Goal: Task Accomplishment & Management: Use online tool/utility

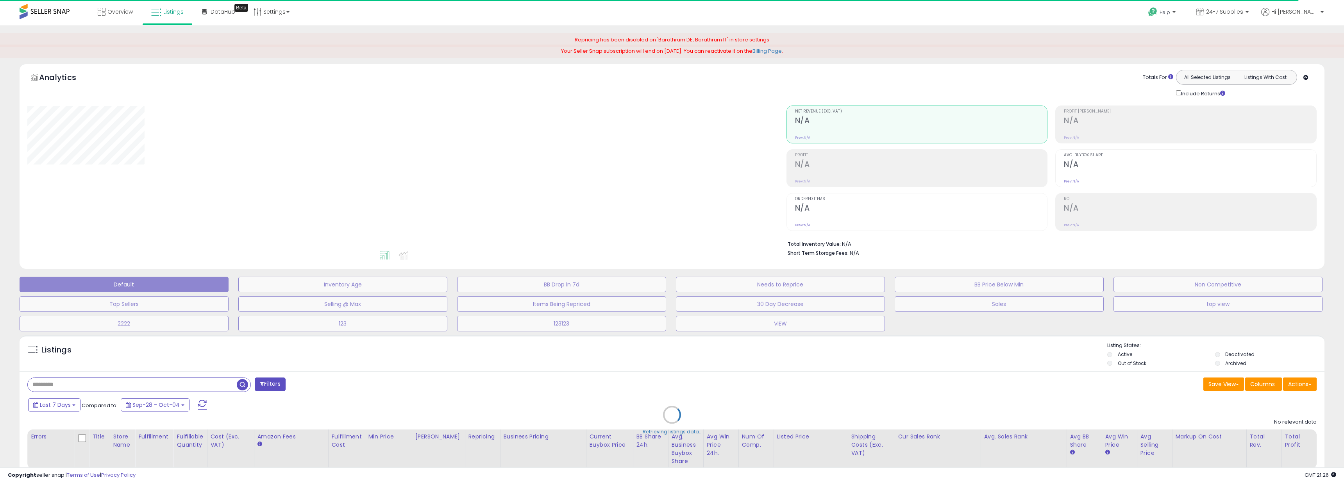
click at [764, 145] on div at bounding box center [400, 177] width 747 height 145
click at [0, 0] on div "Retrieving aggregations.." at bounding box center [0, 0] width 0 height 0
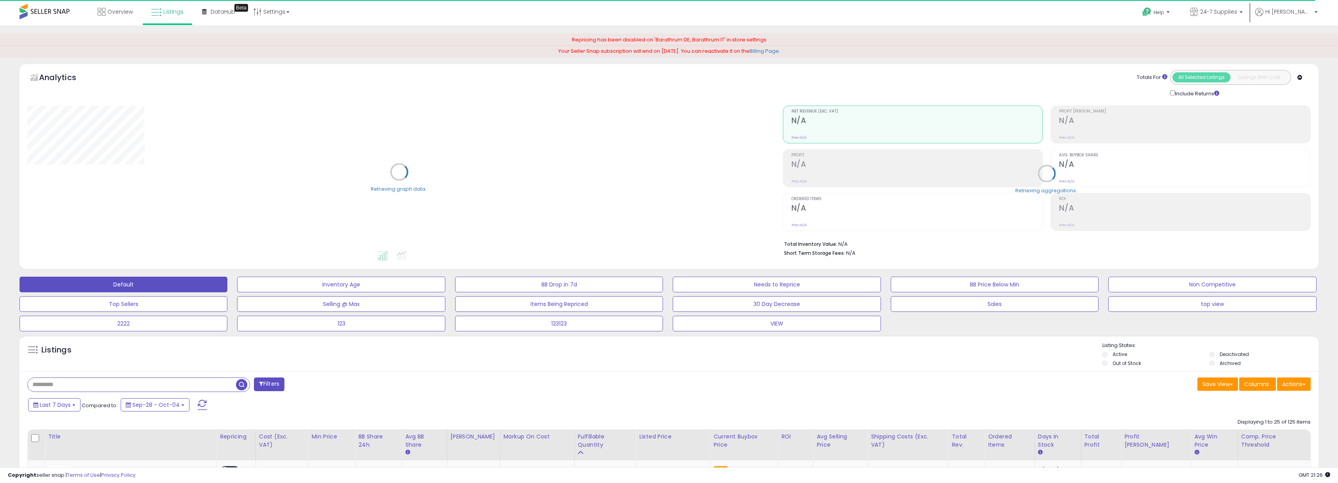
click at [796, 157] on div "Retrieving aggregations.." at bounding box center [1046, 179] width 539 height 163
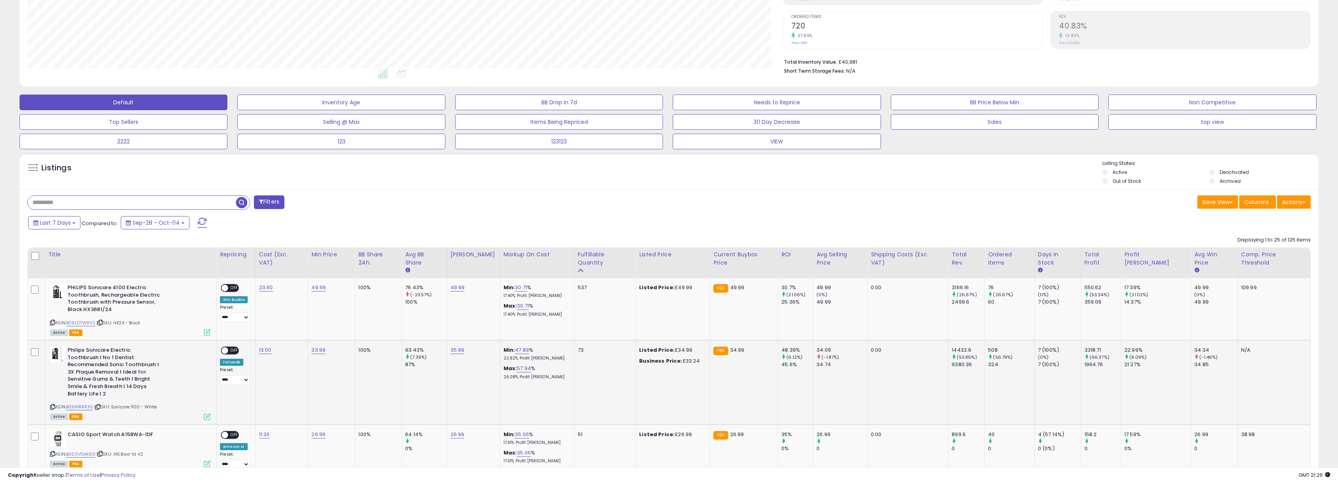
scroll to position [185, 0]
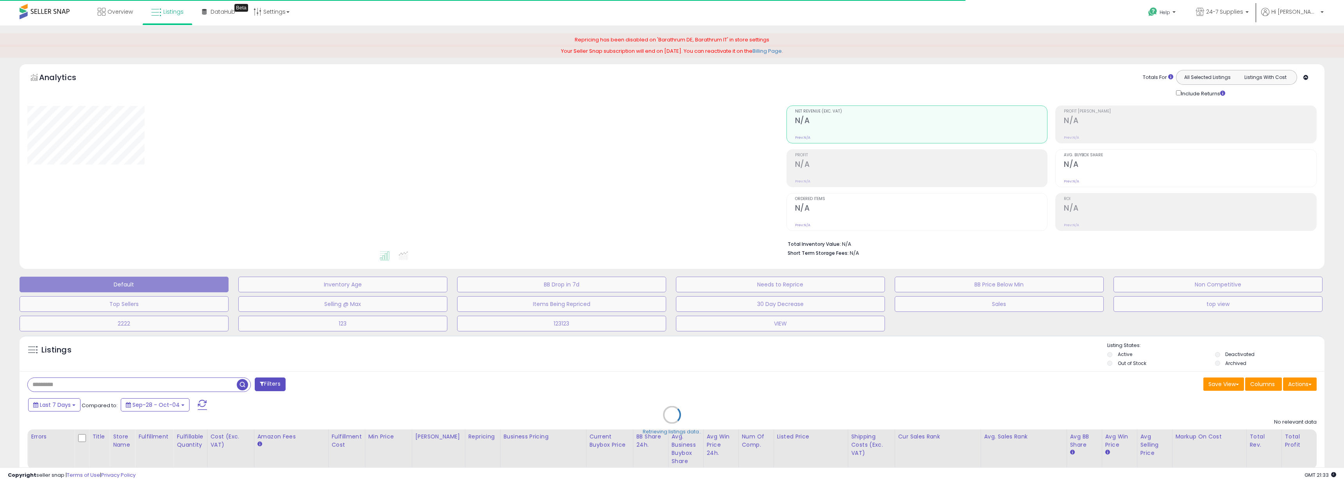
click at [823, 178] on div "Profit N/A Prev: N/A" at bounding box center [921, 167] width 252 height 35
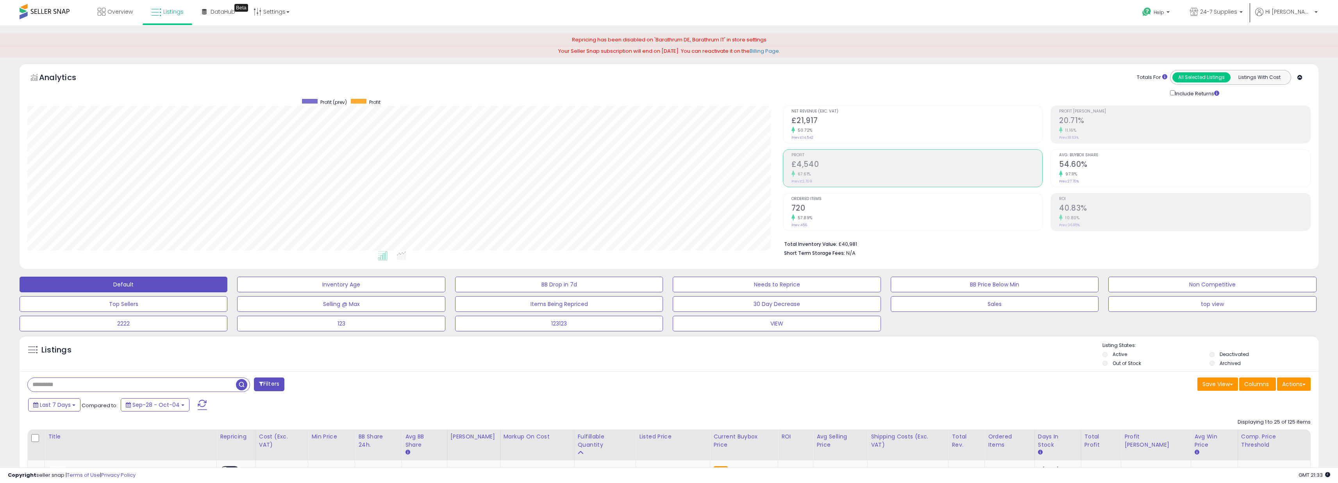
scroll to position [160, 755]
